Goal: Task Accomplishment & Management: Manage account settings

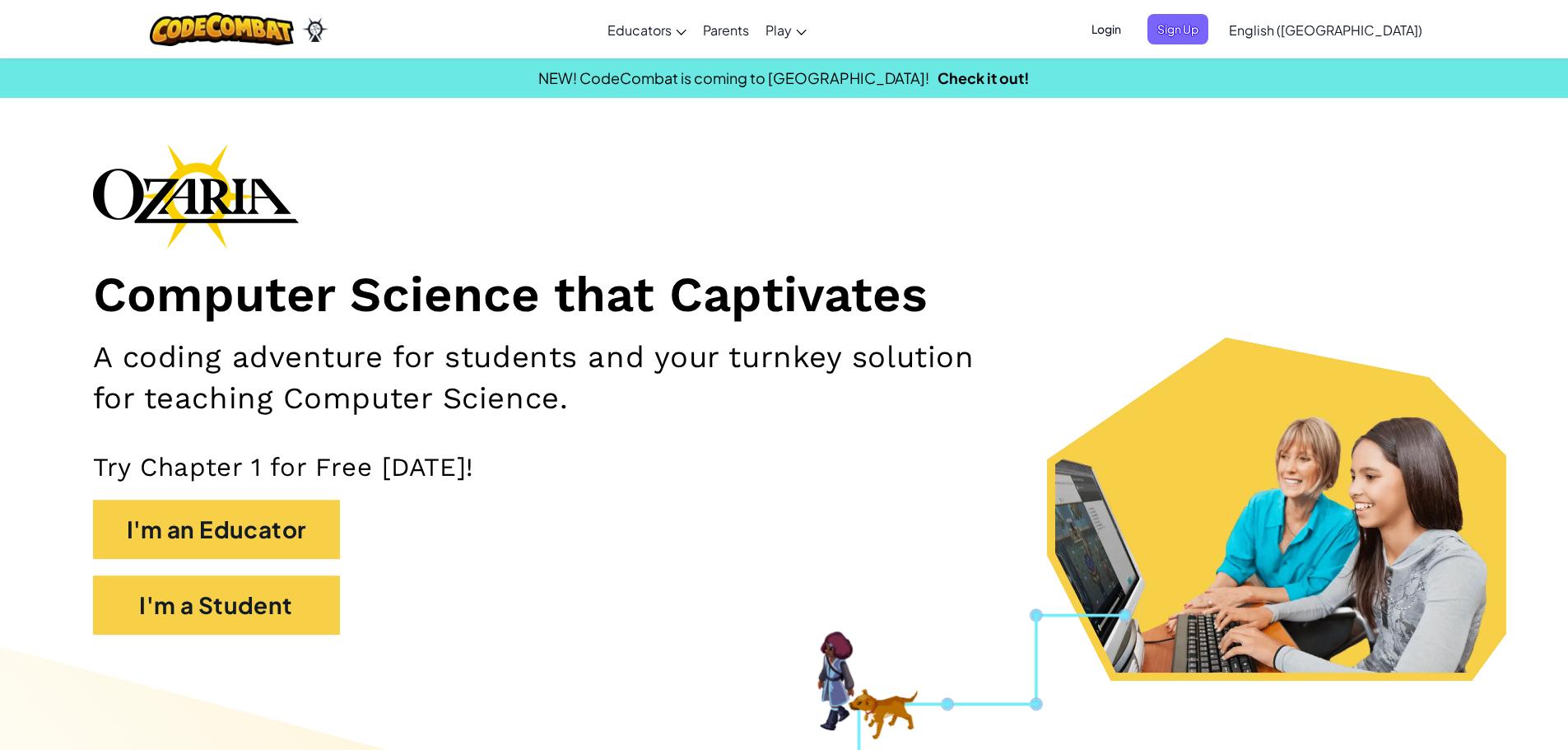
click at [1131, 27] on span "Login" at bounding box center [1106, 29] width 50 height 31
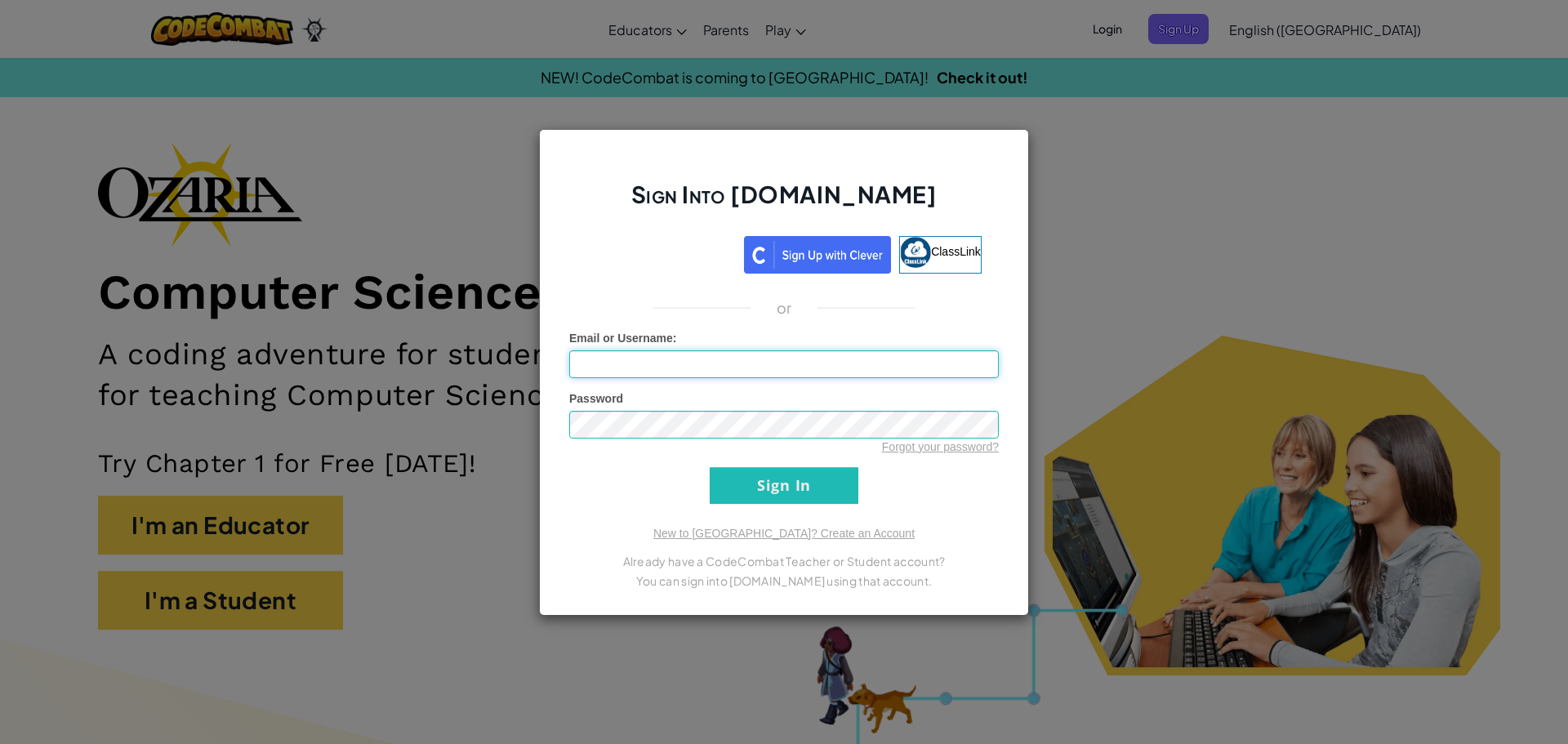
click at [707, 360] on input "Email or Username :" at bounding box center [784, 364] width 430 height 28
click at [724, 348] on div "Email or Username :" at bounding box center [784, 354] width 430 height 49
click at [715, 363] on input "Email or Username :" at bounding box center [784, 364] width 430 height 28
paste input "[EMAIL_ADDRESS][DOMAIN_NAME]"
click at [700, 367] on input "[EMAIL_ADDRESS][DOMAIN_NAME]" at bounding box center [784, 364] width 430 height 28
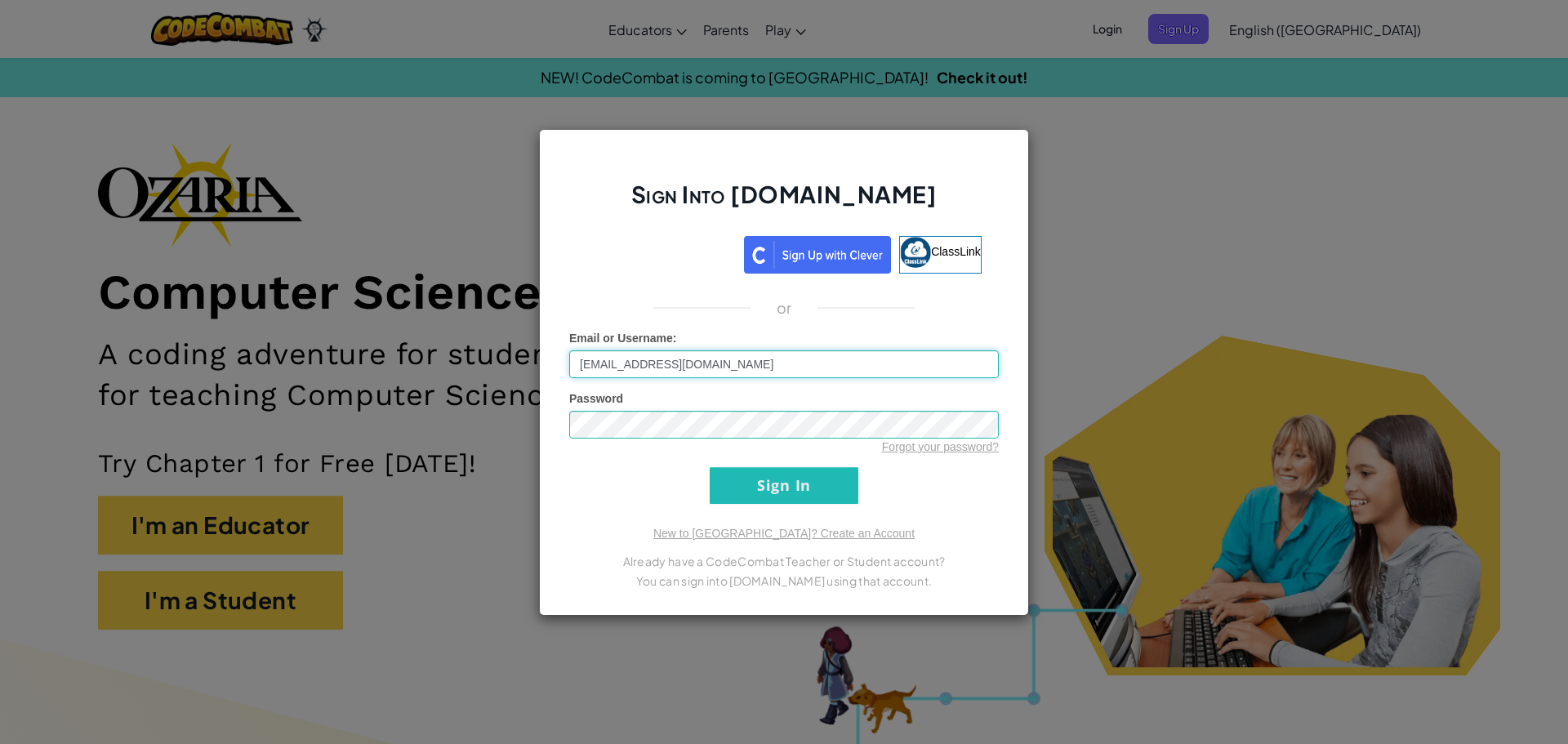
type input "[EMAIL_ADDRESS][DOMAIN_NAME]"
click at [812, 489] on input "Sign In" at bounding box center [784, 485] width 149 height 37
